Goal: Information Seeking & Learning: Learn about a topic

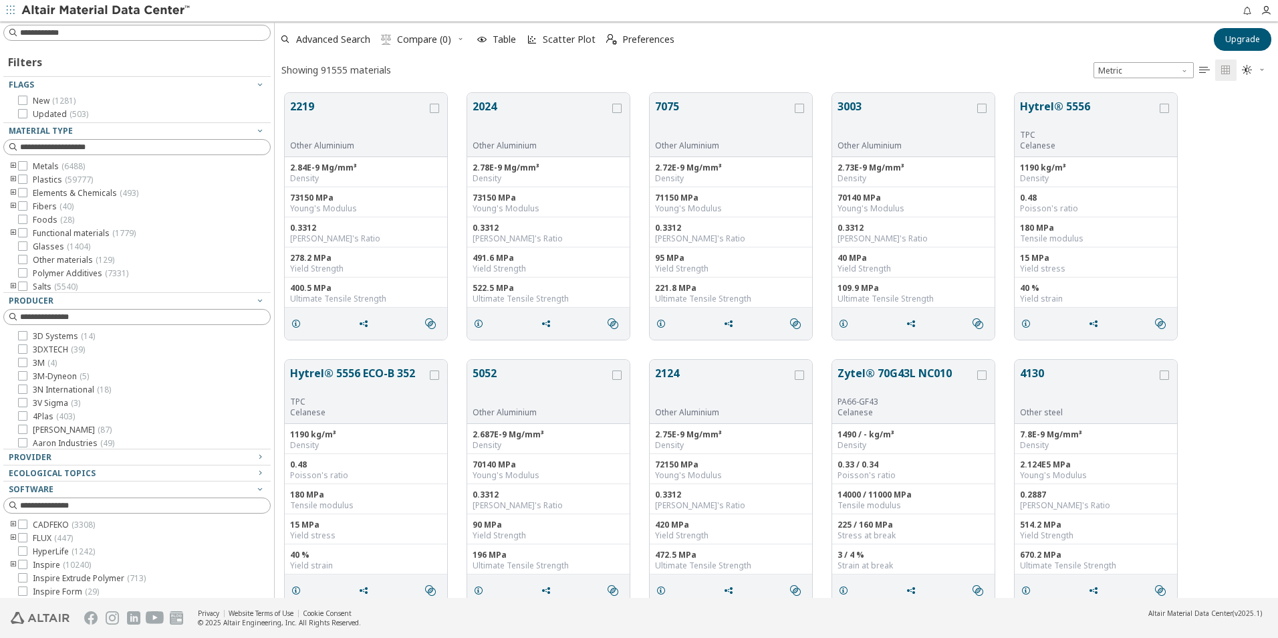
scroll to position [505, 1005]
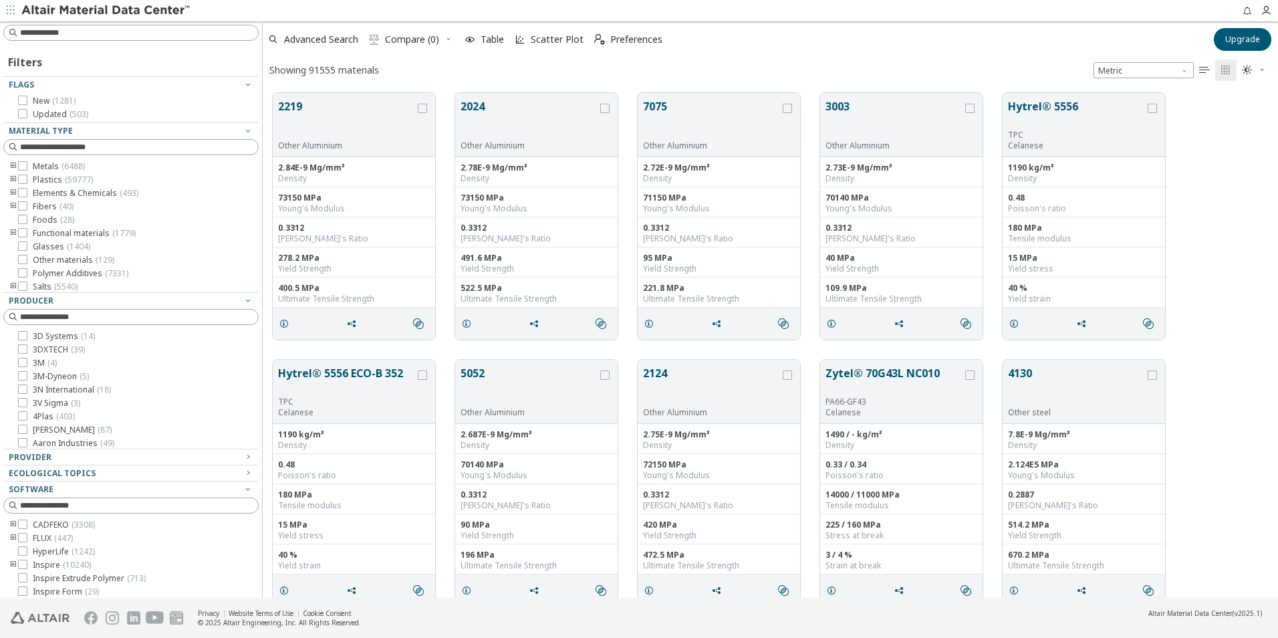
drag, startPoint x: 165, startPoint y: 118, endPoint x: 260, endPoint y: 80, distance: 102.2
click at [261, 78] on div "Filters Flags New ( 1281 ) Updated ( 503 ) Material Type Metals ( 6488 ) Plasti…" at bounding box center [639, 309] width 1278 height 576
click at [255, 163] on div at bounding box center [256, 309] width 7 height 576
click at [14, 12] on icon "button" at bounding box center [11, 10] width 8 height 8
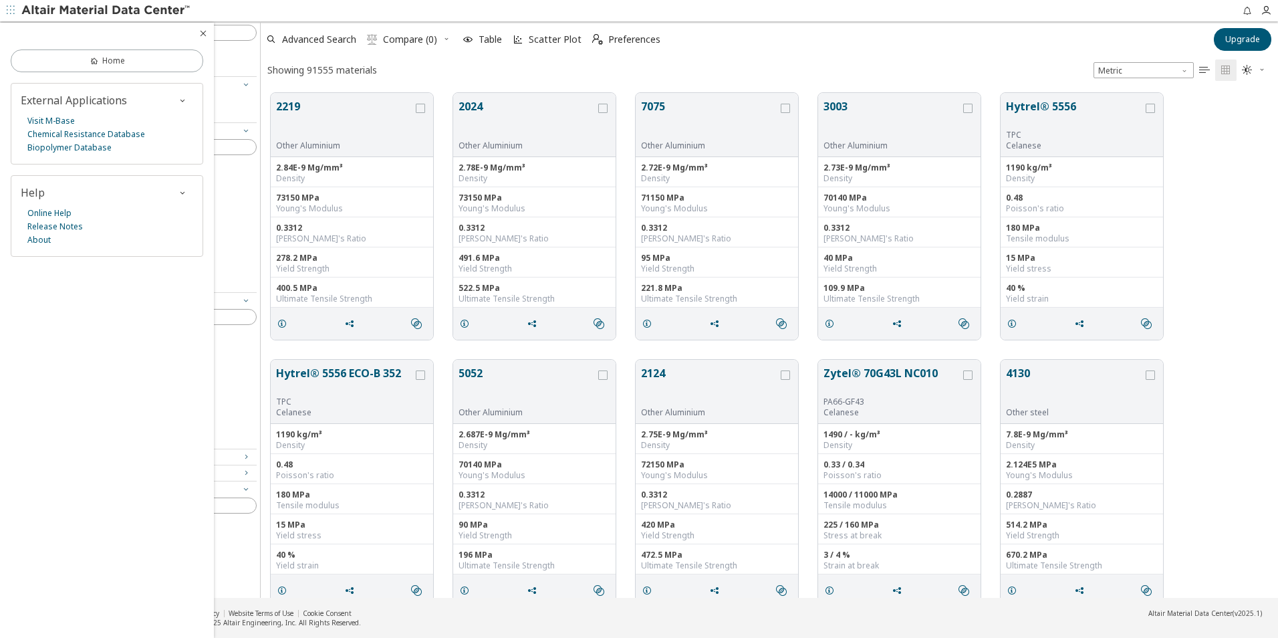
click at [57, 11] on img at bounding box center [106, 10] width 170 height 13
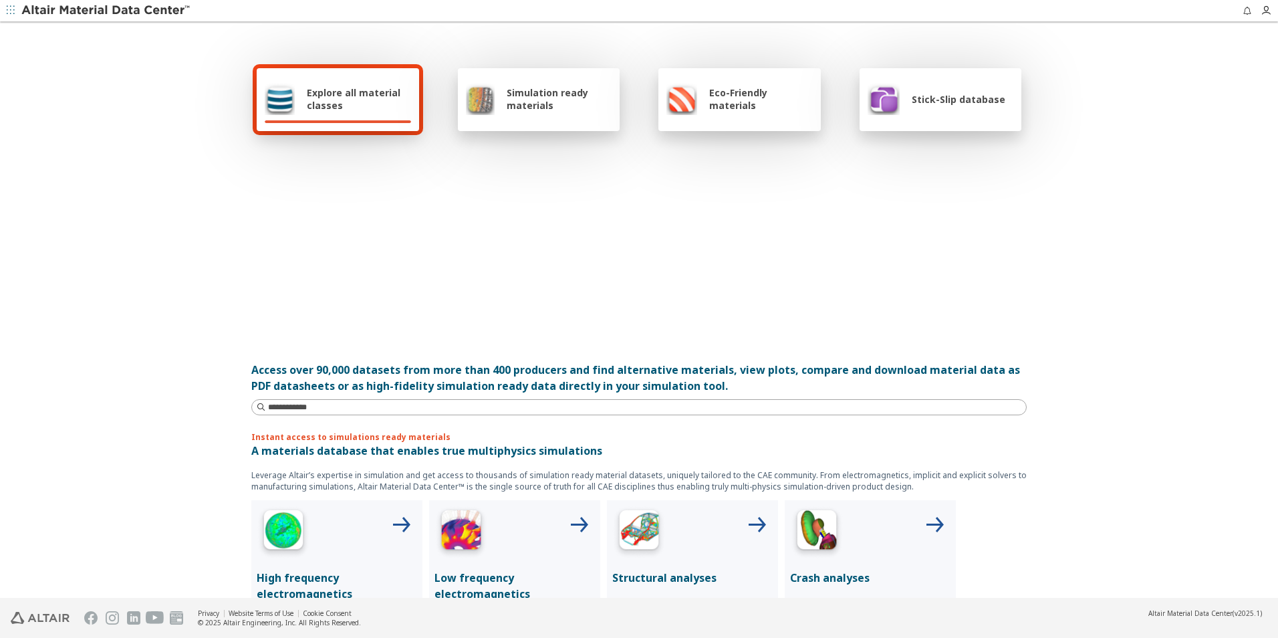
click at [902, 108] on div "Stick-Slip database" at bounding box center [936, 99] width 138 height 32
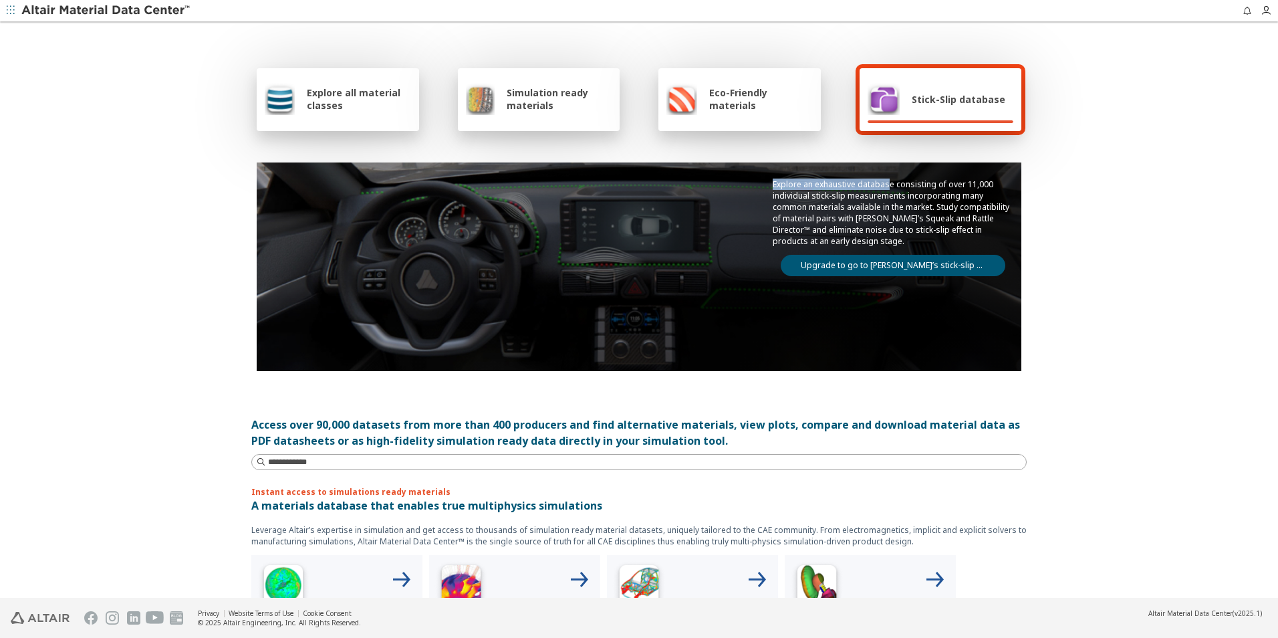
drag, startPoint x: 768, startPoint y: 181, endPoint x: 882, endPoint y: 182, distance: 113.6
click at [882, 182] on p "Explore an exhaustive database consisting of over 11,000 individual stick-slip …" at bounding box center [892, 212] width 241 height 68
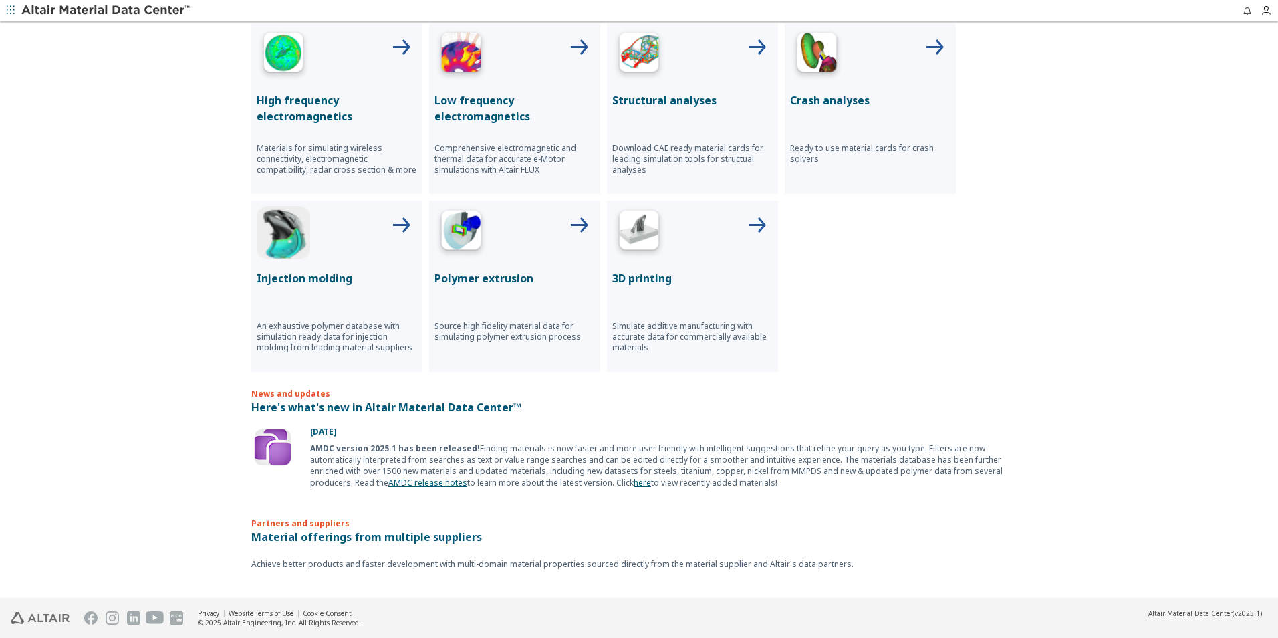
scroll to position [619, 0]
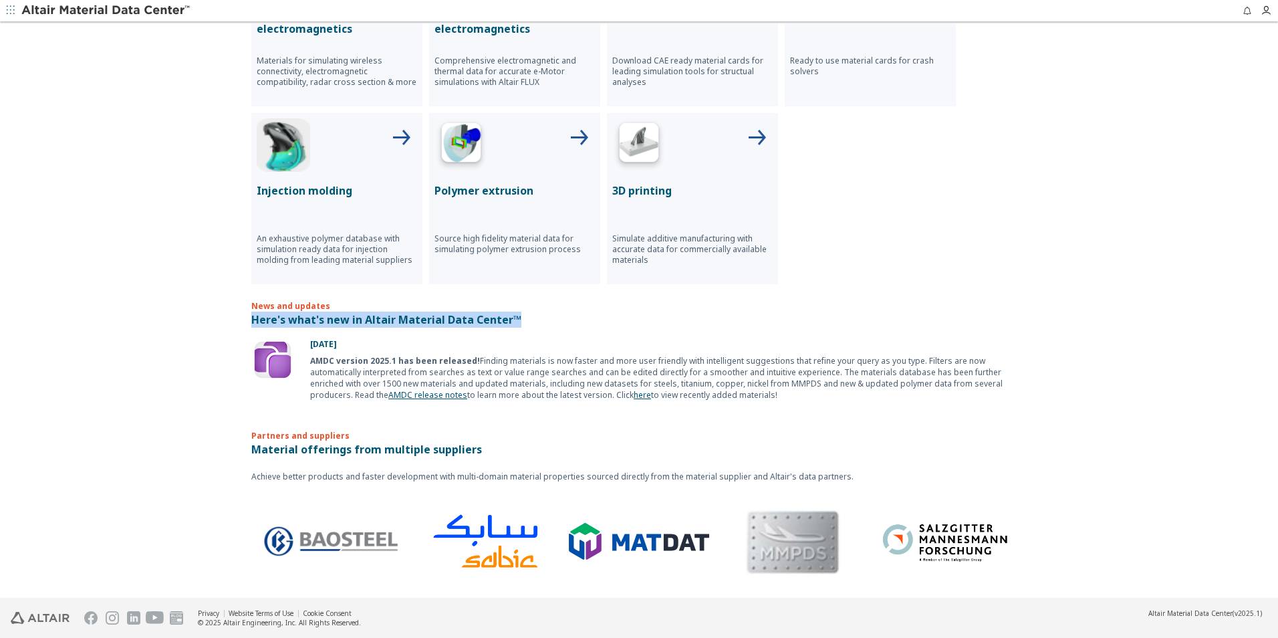
drag, startPoint x: 249, startPoint y: 321, endPoint x: 516, endPoint y: 320, distance: 267.3
click at [516, 320] on p "Here's what's new in Altair Material Data Center™" at bounding box center [638, 319] width 775 height 16
drag, startPoint x: 516, startPoint y: 320, endPoint x: 764, endPoint y: 369, distance: 252.7
click at [764, 368] on div "AMDC version 2025.1 has been released! Finding materials is now faster and more…" at bounding box center [668, 377] width 716 height 45
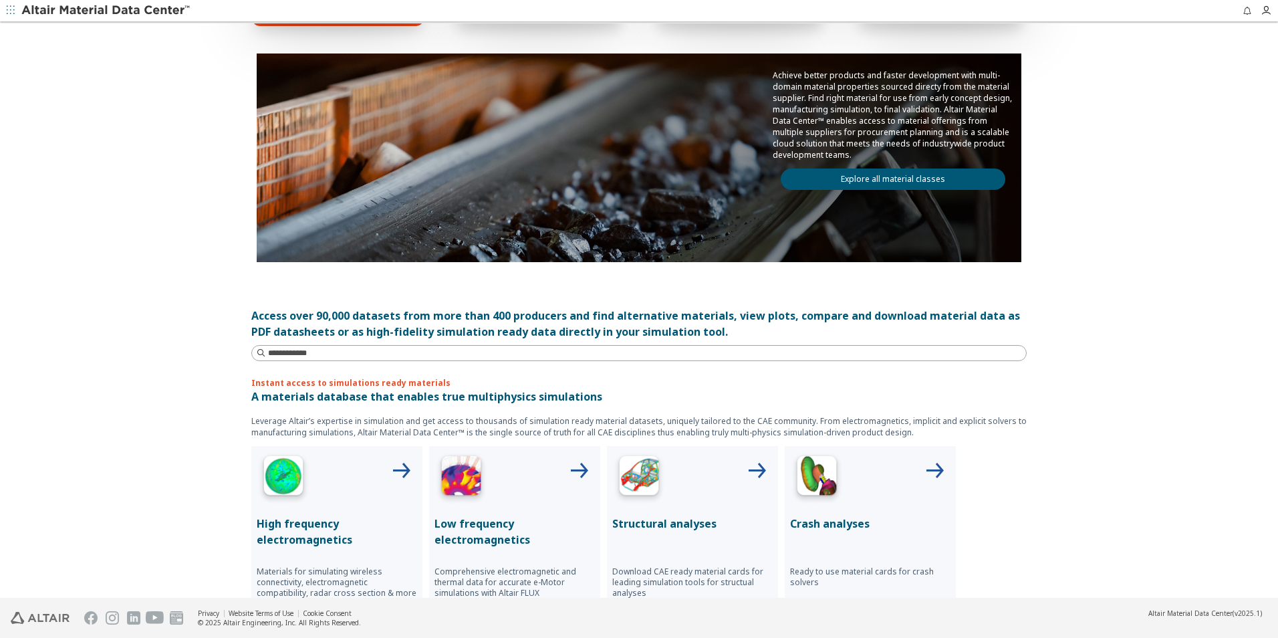
scroll to position [0, 0]
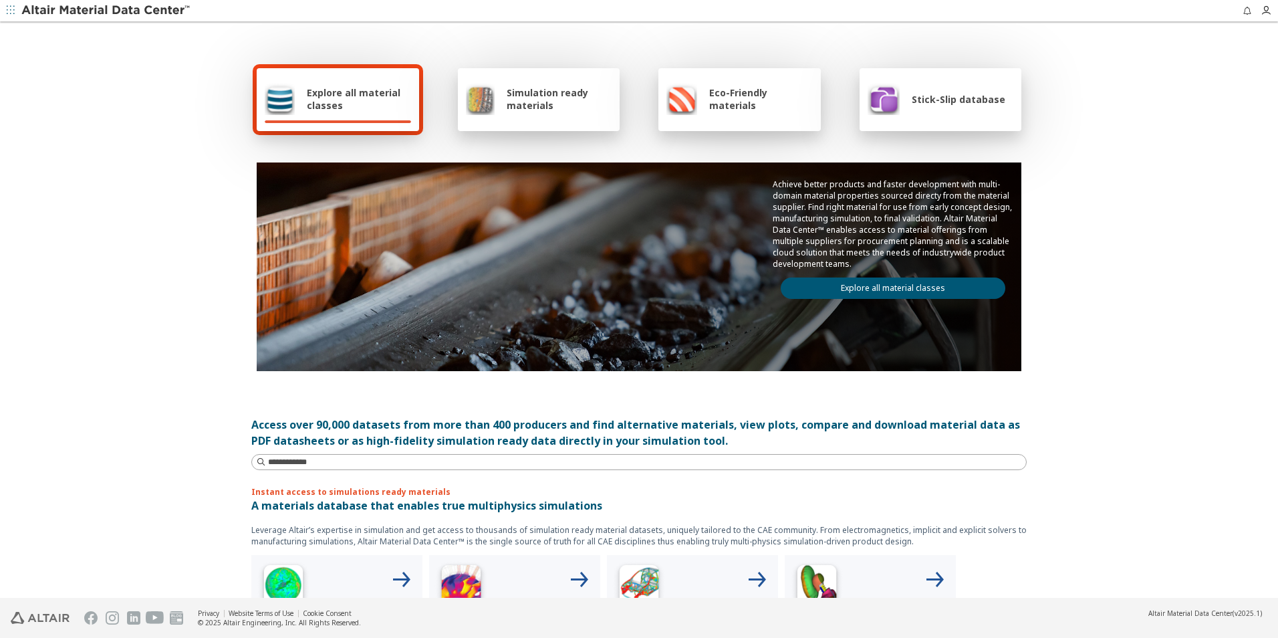
click at [849, 287] on link "Explore all material classes" at bounding box center [893, 287] width 225 height 21
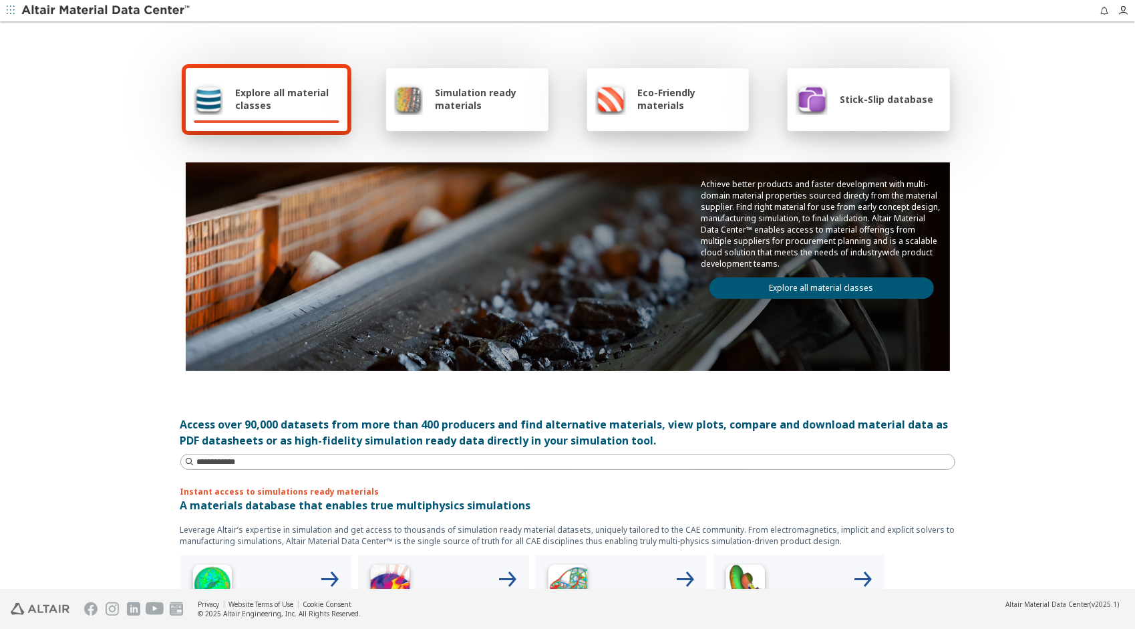
click at [836, 113] on div "Stick-Slip database" at bounding box center [865, 99] width 138 height 32
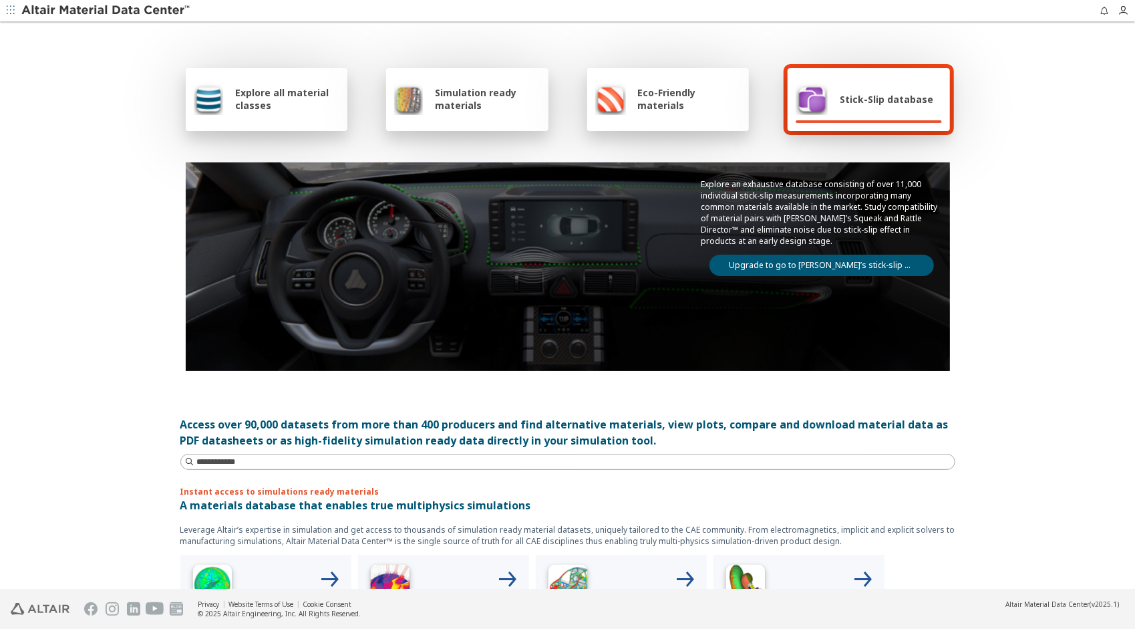
click at [766, 266] on link "Upgrade to go to Altair’s stick-slip database" at bounding box center [822, 265] width 225 height 21
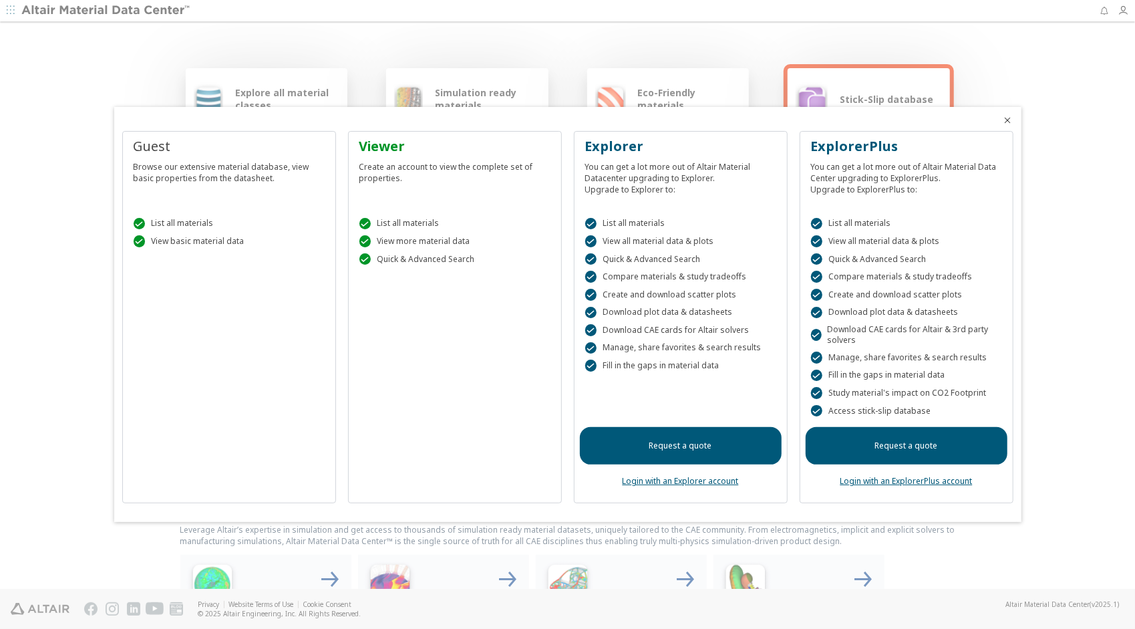
click at [453, 468] on div "Viewer Create an account to view the complete set of properties.  List all mat…" at bounding box center [455, 317] width 214 height 373
click at [1007, 119] on icon "Close" at bounding box center [1008, 120] width 11 height 11
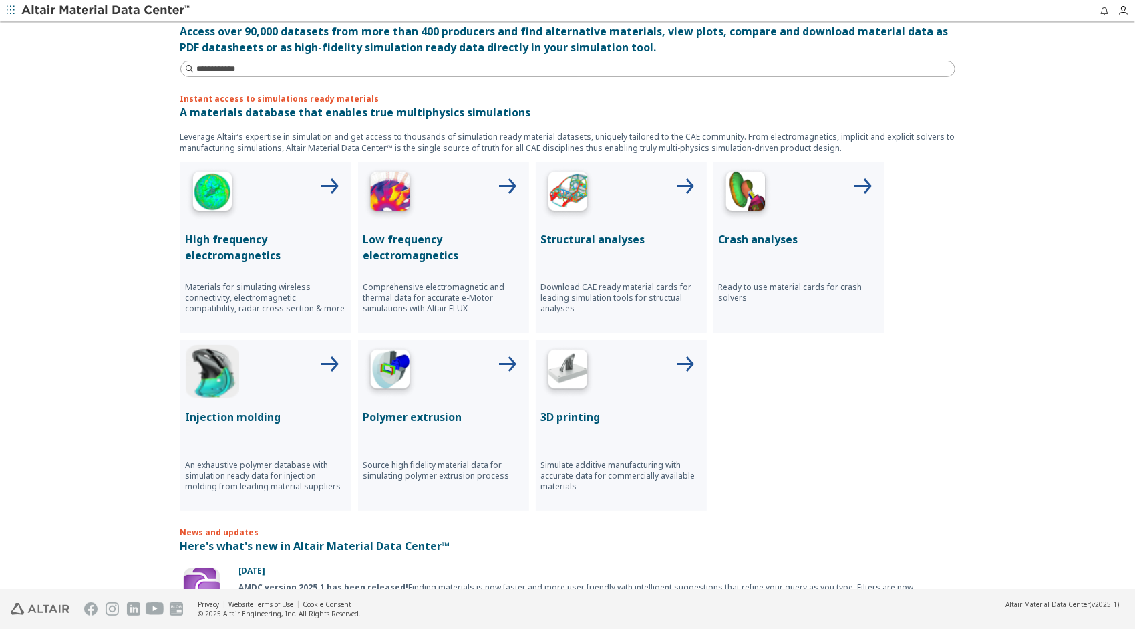
scroll to position [401, 0]
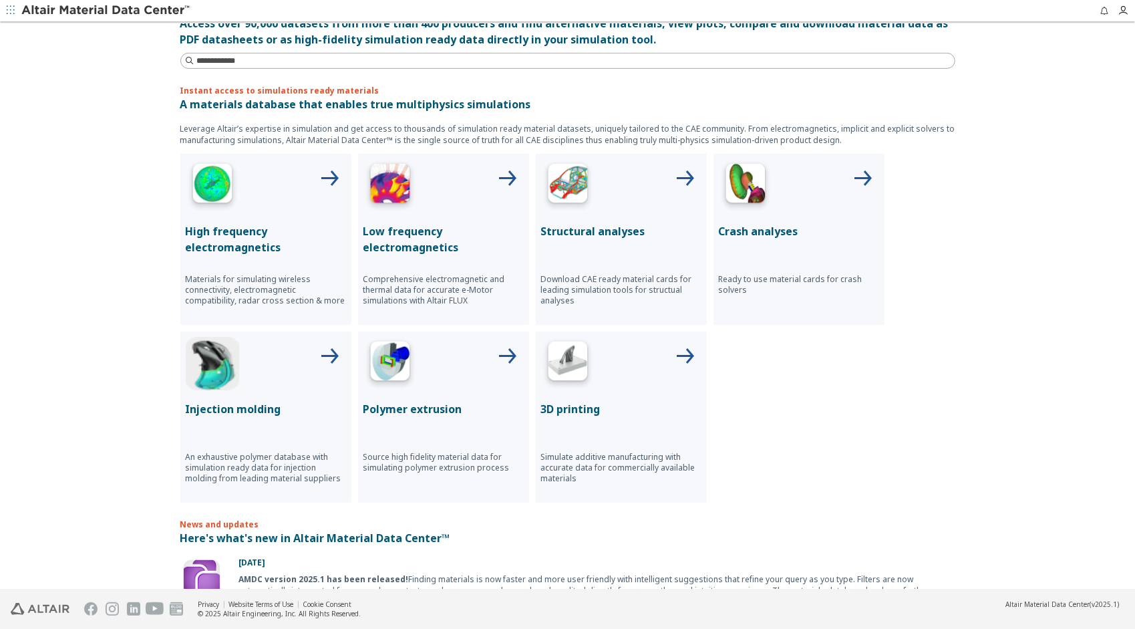
click at [831, 428] on div "High frequency electromagnetics Materials for simulating wireless connectivity,…" at bounding box center [567, 328] width 775 height 349
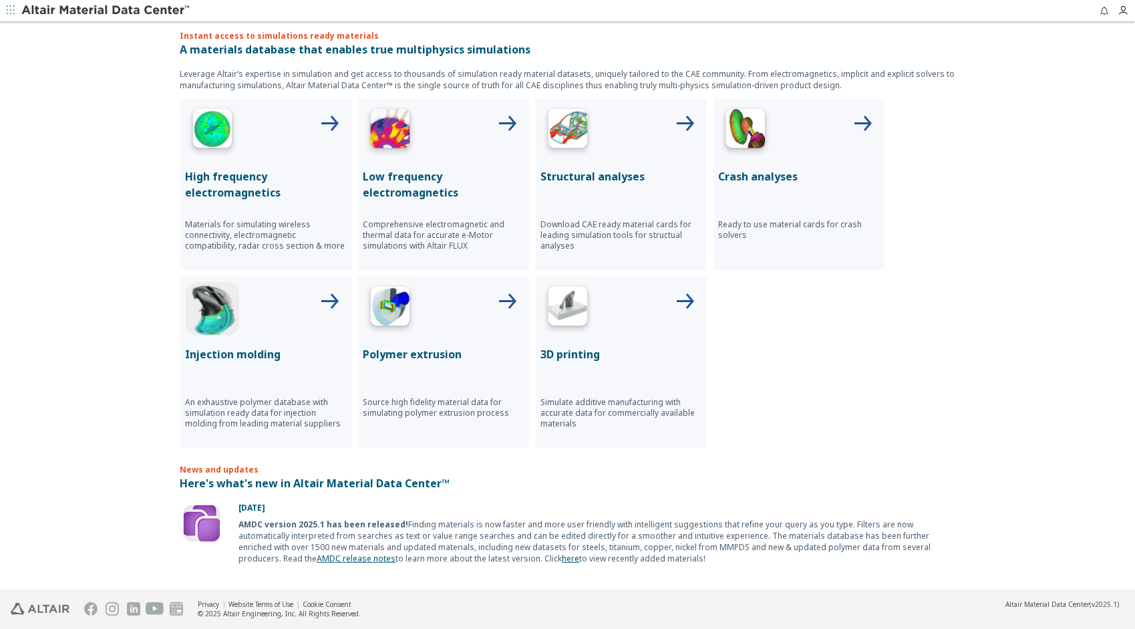
scroll to position [346, 0]
